Goal: Task Accomplishment & Management: Use online tool/utility

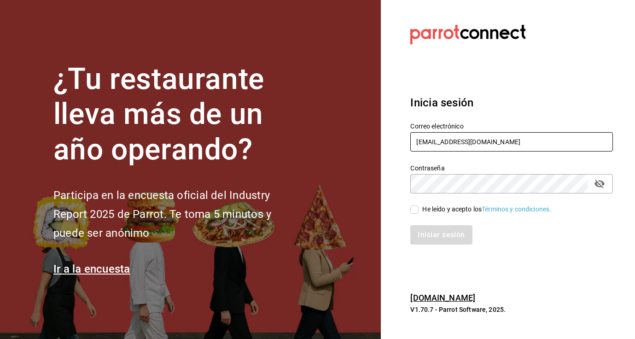
click at [450, 145] on input "[EMAIL_ADDRESS][DOMAIN_NAME]" at bounding box center [511, 141] width 203 height 19
type input "[EMAIL_ADDRESS][DOMAIN_NAME]"
click at [415, 209] on input "He leído y acepto los Términos y condiciones." at bounding box center [414, 209] width 8 height 8
checkbox input "true"
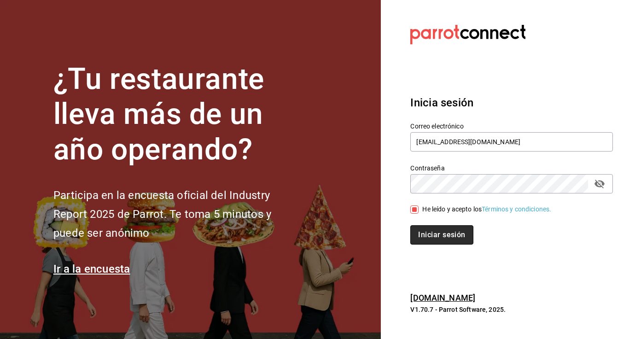
click at [424, 233] on button "Iniciar sesión" at bounding box center [441, 234] width 63 height 19
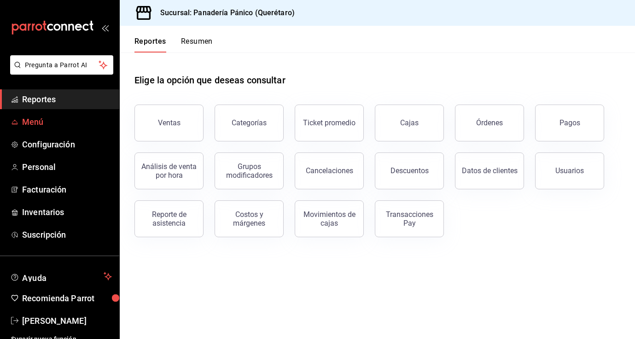
click at [35, 119] on span "Menú" at bounding box center [67, 122] width 90 height 12
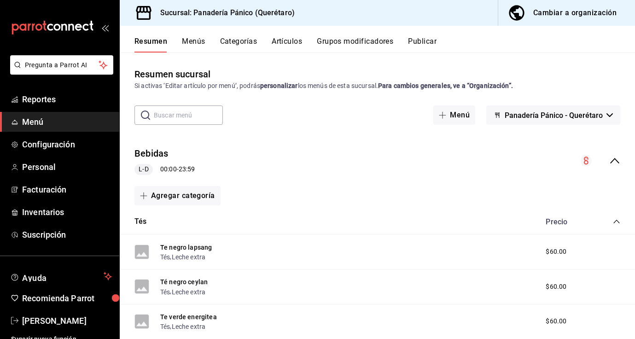
click at [293, 43] on button "Artículos" at bounding box center [287, 45] width 30 height 16
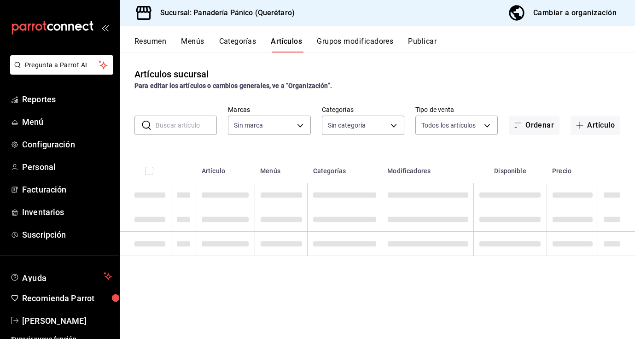
type input "3c04580e-60fd-498a-ab9f-4a8f3b5f012a"
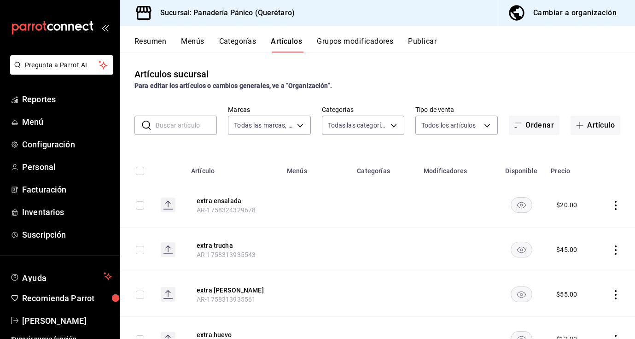
type input "335c8870-2ee1-46e7-9b51-4327005f127a,48cd04df-eecf-47cb-a80f-a64914206c61,d2e38…"
click at [191, 133] on input "text" at bounding box center [186, 125] width 61 height 18
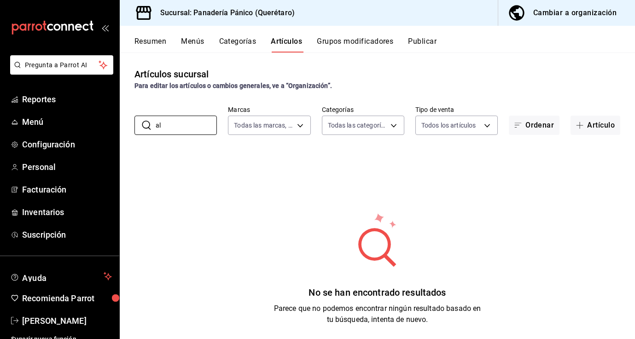
type input "a"
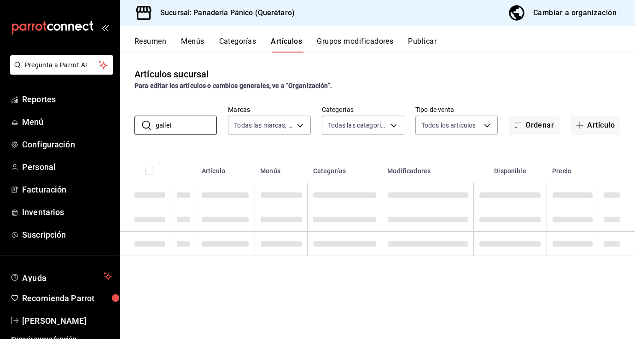
type input "galleta"
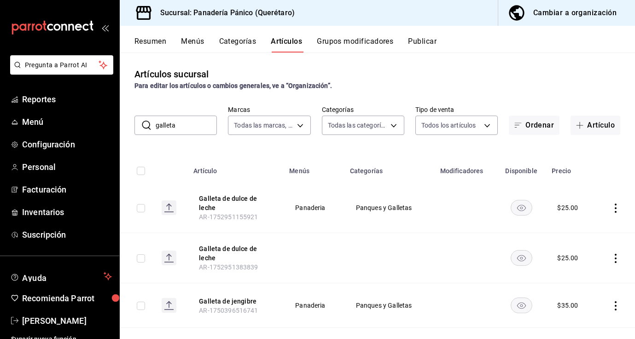
drag, startPoint x: 179, startPoint y: 122, endPoint x: 147, endPoint y: 121, distance: 31.3
click at [147, 121] on div "​ galleta ​" at bounding box center [176, 125] width 82 height 19
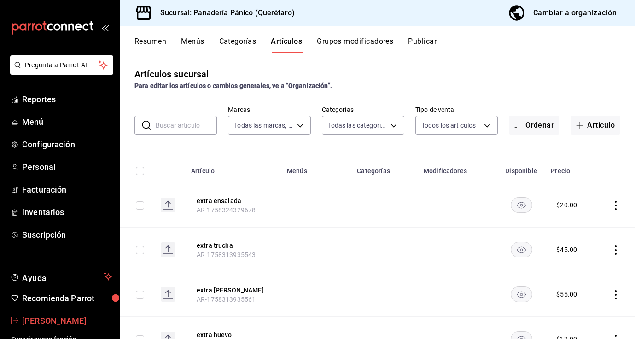
click at [47, 322] on span "[PERSON_NAME]" at bounding box center [67, 321] width 90 height 12
